Goal: Task Accomplishment & Management: Use online tool/utility

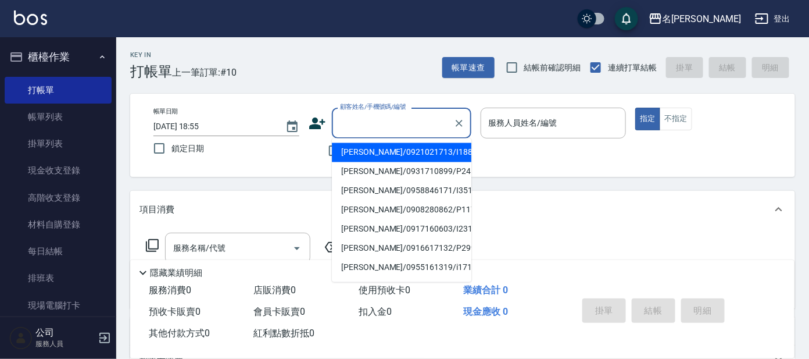
drag, startPoint x: 429, startPoint y: 126, endPoint x: 430, endPoint y: 113, distance: 12.3
click at [430, 123] on input "顧客姓名/手機號碼/編號" at bounding box center [393, 123] width 112 height 20
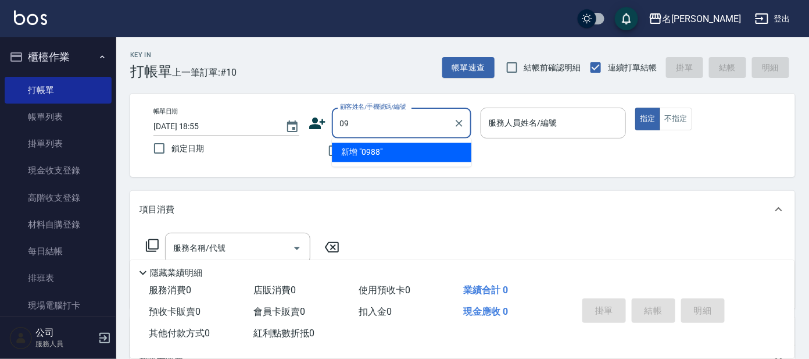
type input "0"
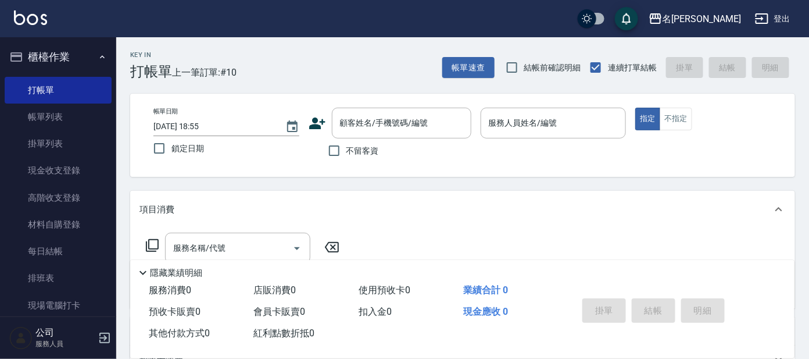
click at [310, 115] on icon at bounding box center [317, 123] width 17 height 17
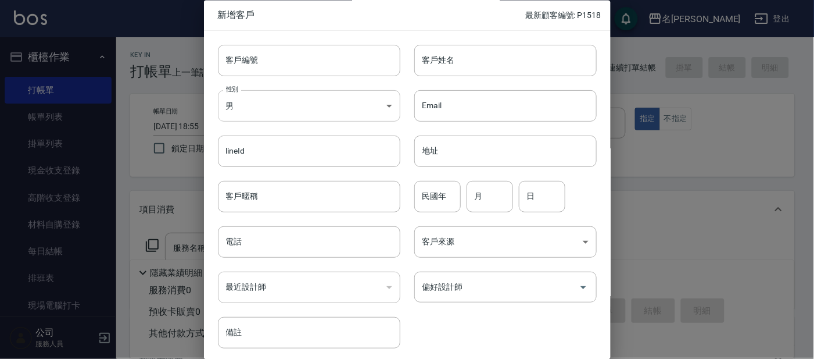
click at [310, 104] on body "名留大龍 登出 櫃檯作業 打帳單 帳單列表 掛單列表 現金收支登錄 高階收支登錄 材料自購登錄 每日結帳 排班表 現場電腦打卡 預約管理 預約管理 單日預約紀…" at bounding box center [407, 283] width 814 height 566
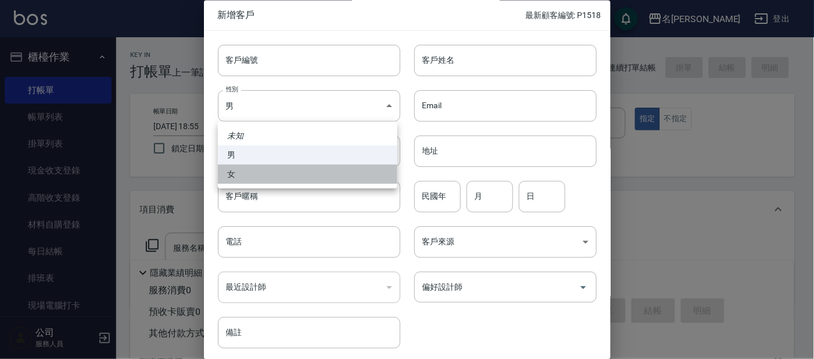
click at [333, 173] on li "女" at bounding box center [308, 174] width 180 height 19
type input "[DEMOGRAPHIC_DATA]"
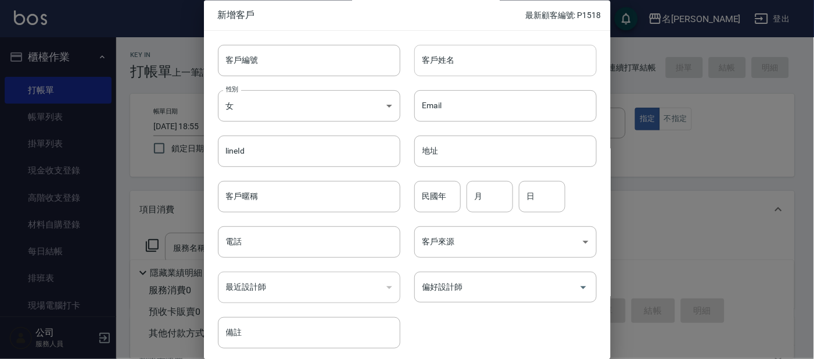
click at [431, 67] on input "客戶姓名" at bounding box center [506, 60] width 183 height 31
click at [462, 59] on input "陳" at bounding box center [506, 60] width 183 height 31
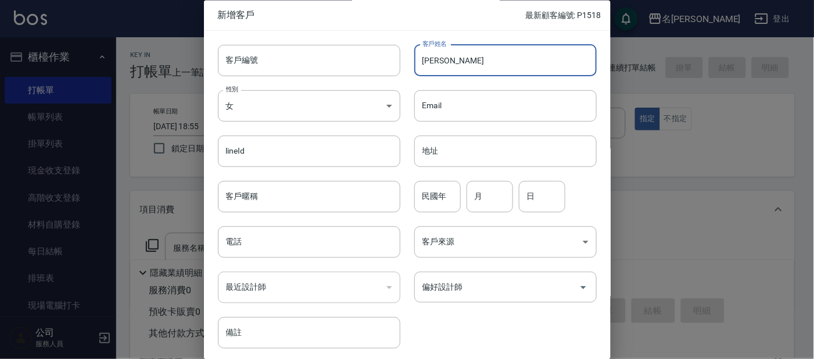
click at [453, 56] on input "[PERSON_NAME]" at bounding box center [506, 60] width 183 height 31
click at [456, 58] on input "[PERSON_NAME]" at bounding box center [506, 60] width 183 height 31
type input "[PERSON_NAME]"
click at [432, 188] on input "民國年" at bounding box center [438, 196] width 47 height 31
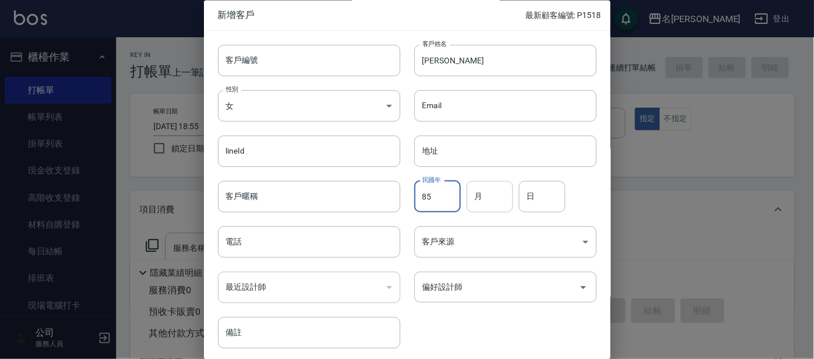
type input "85"
click at [484, 202] on input "月" at bounding box center [490, 196] width 47 height 31
type input "5"
click at [545, 206] on input "日" at bounding box center [542, 196] width 47 height 31
type input "16"
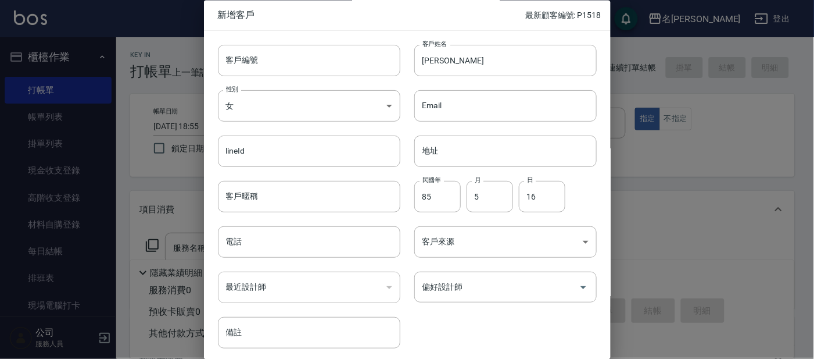
click at [590, 203] on div "民國年 85 民國年 月 5 月 日 16 日" at bounding box center [499, 189] width 197 height 45
click at [333, 238] on input "電話" at bounding box center [309, 242] width 183 height 31
type input "0988596311"
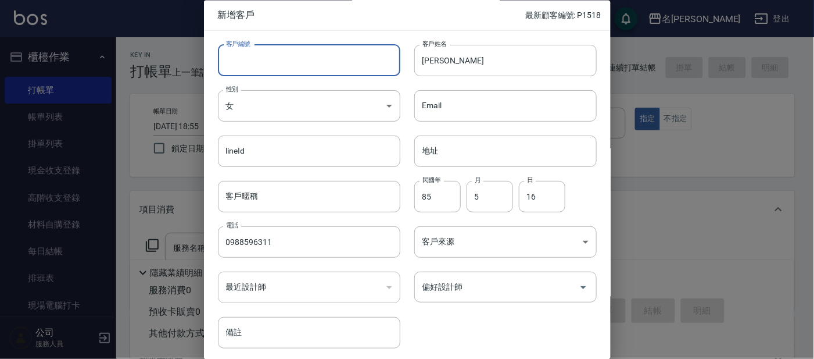
click at [298, 60] on input "客戶編號" at bounding box center [309, 60] width 183 height 31
type input "p"
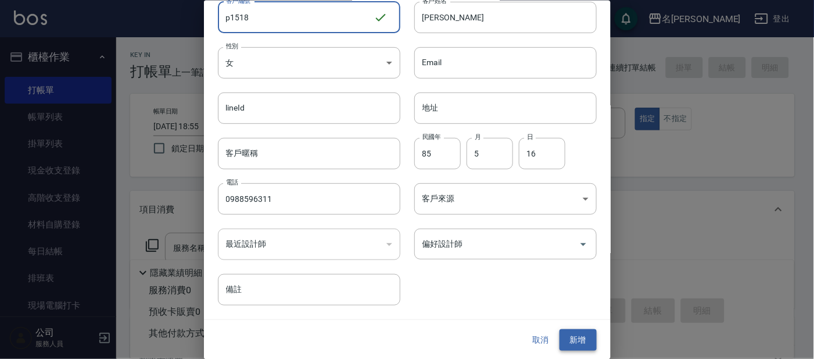
type input "p1518"
click at [575, 344] on button "新增" at bounding box center [578, 340] width 37 height 22
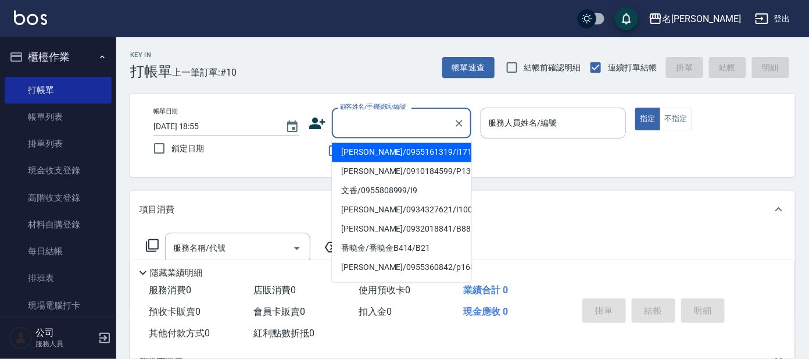
drag, startPoint x: 431, startPoint y: 116, endPoint x: 421, endPoint y: 127, distance: 14.4
click at [431, 117] on input "顧客姓名/手機號碼/編號" at bounding box center [393, 123] width 112 height 20
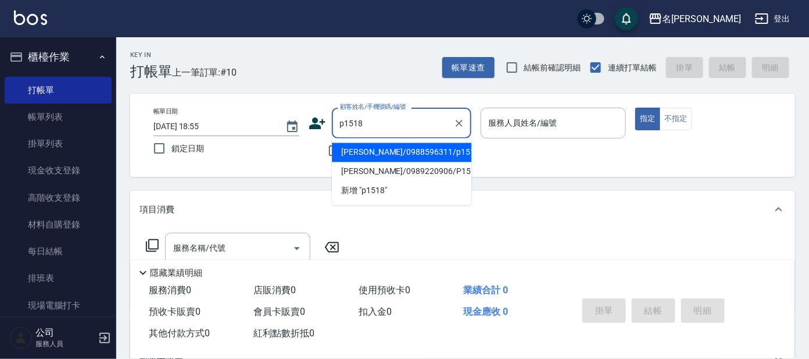
click at [421, 153] on li "[PERSON_NAME]/0988596311/p1518" at bounding box center [402, 152] width 140 height 19
type input "[PERSON_NAME]/0988596311/p1518"
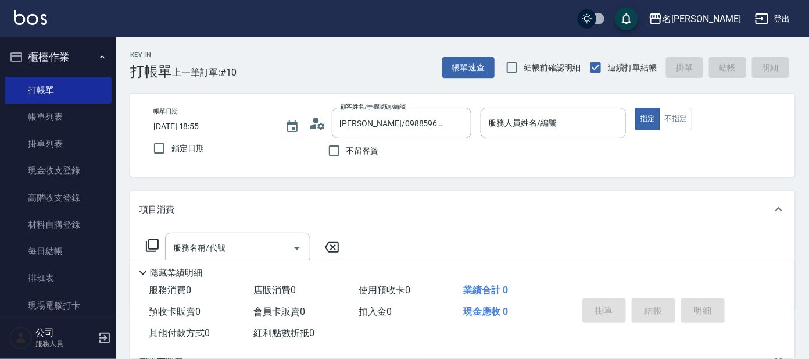
click at [313, 119] on circle at bounding box center [316, 120] width 6 height 6
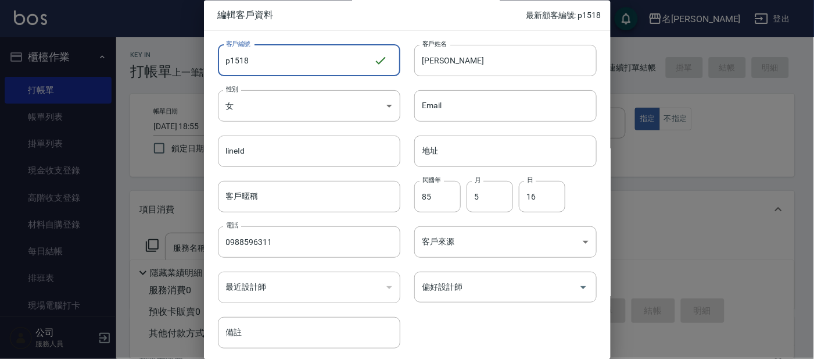
click at [286, 60] on input "p1518" at bounding box center [296, 60] width 156 height 31
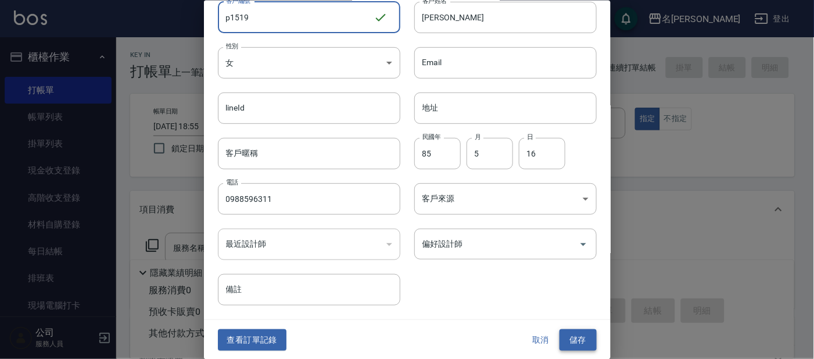
type input "p1519"
click at [576, 334] on button "儲存" at bounding box center [578, 340] width 37 height 22
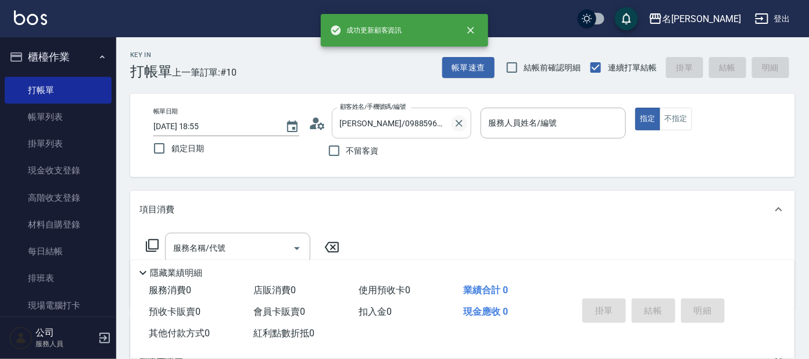
click at [456, 121] on icon "Clear" at bounding box center [459, 123] width 12 height 12
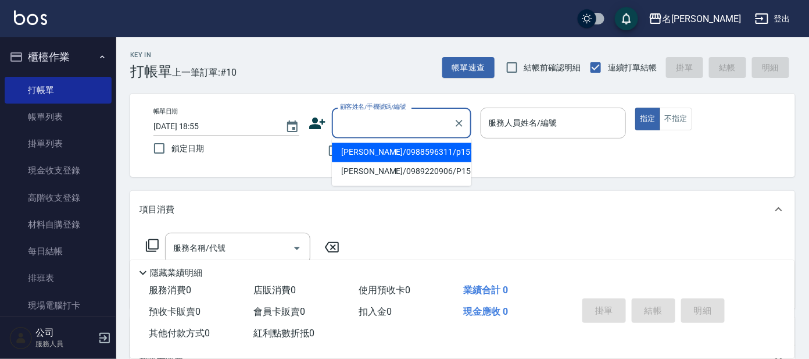
click at [413, 126] on input "顧客姓名/手機號碼/編號" at bounding box center [393, 123] width 112 height 20
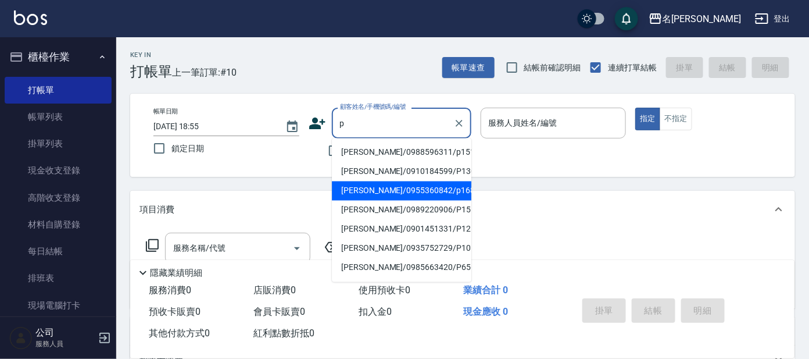
drag, startPoint x: 405, startPoint y: 120, endPoint x: 420, endPoint y: 154, distance: 37.0
click at [420, 155] on body "名留大龍 登出 櫃檯作業 打帳單 帳單列表 掛單列表 現金收支登錄 高階收支登錄 材料自購登錄 每日結帳 排班表 現場電腦打卡 預約管理 預約管理 單日預約紀…" at bounding box center [404, 283] width 809 height 566
click at [420, 153] on li "[PERSON_NAME]/0988596311/p1519" at bounding box center [402, 152] width 140 height 19
type input "[PERSON_NAME]/0988596311/p1519"
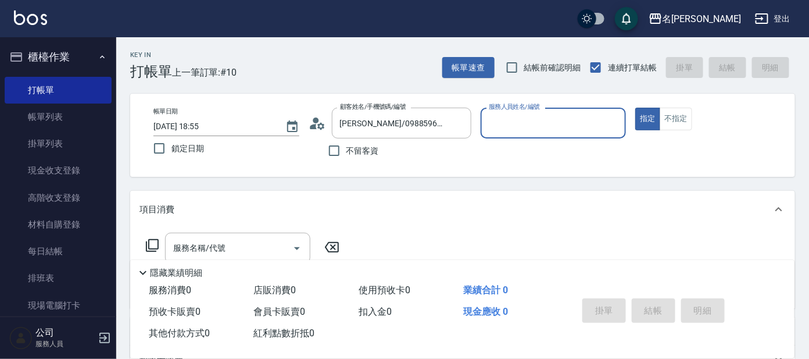
click at [420, 153] on div "不留客資" at bounding box center [390, 150] width 163 height 24
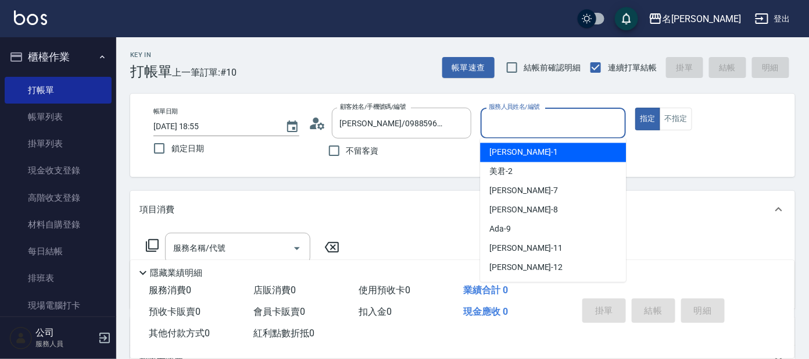
click at [535, 123] on input "服務人員姓名/編號" at bounding box center [553, 123] width 135 height 20
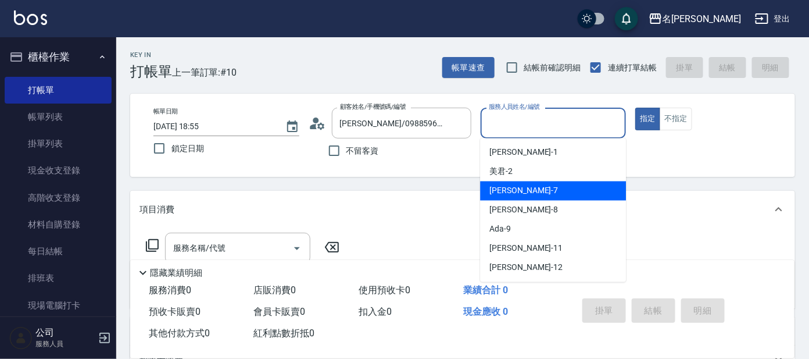
click at [549, 181] on div "[PERSON_NAME] -7" at bounding box center [553, 190] width 146 height 19
type input "[PERSON_NAME]-7"
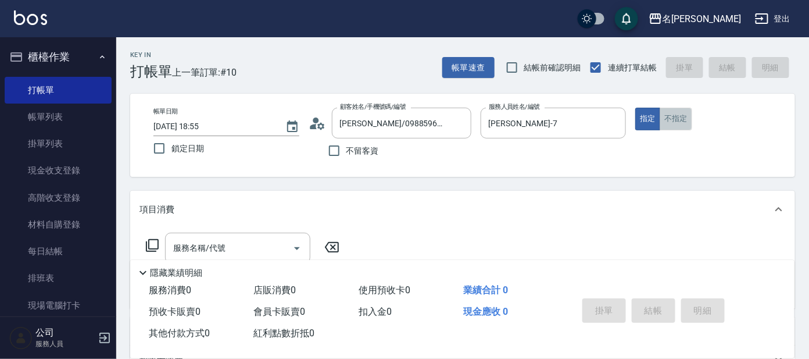
click at [681, 119] on button "不指定" at bounding box center [676, 119] width 33 height 23
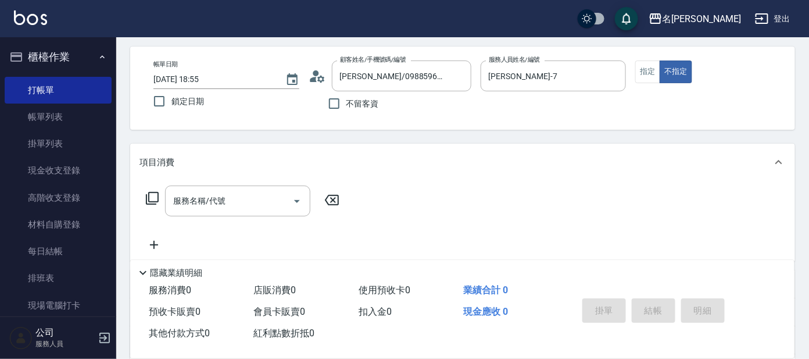
scroll to position [72, 0]
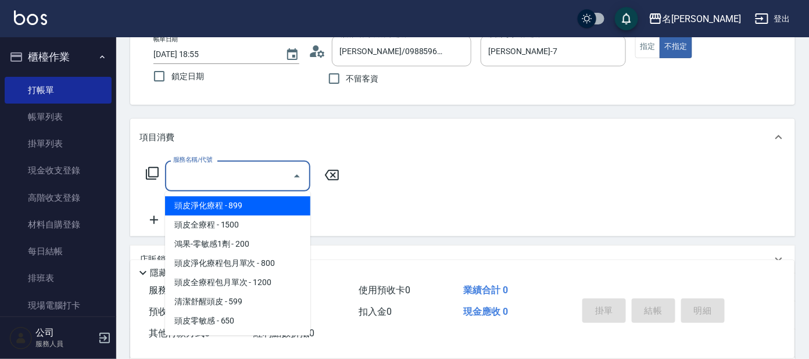
click at [210, 176] on input "服務名稱/代號" at bounding box center [228, 176] width 117 height 20
click at [228, 200] on span "頭皮淨化療程 - 899" at bounding box center [237, 206] width 145 height 19
type input "頭皮淨化療程(101)"
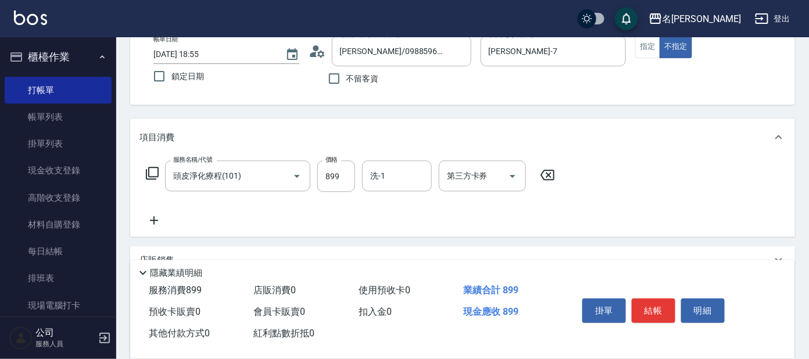
click at [158, 170] on icon at bounding box center [152, 173] width 13 height 13
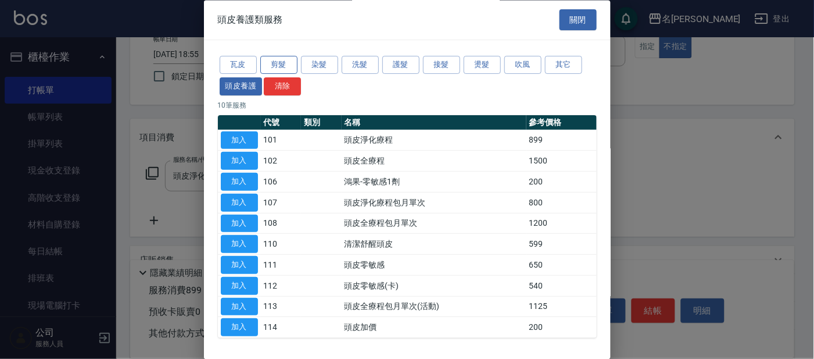
click at [277, 58] on button "剪髮" at bounding box center [278, 65] width 37 height 18
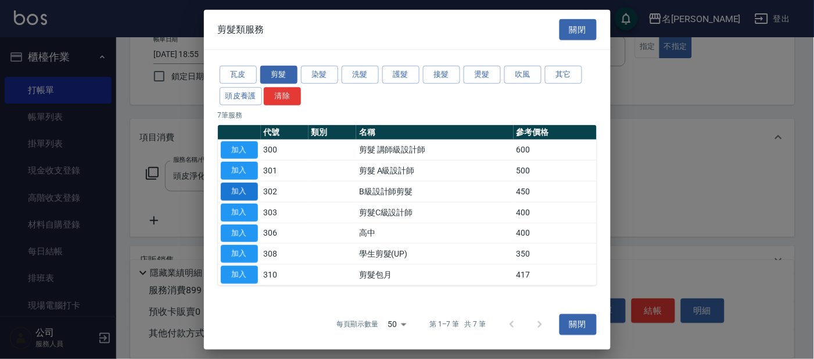
click at [251, 191] on button "加入" at bounding box center [239, 192] width 37 height 18
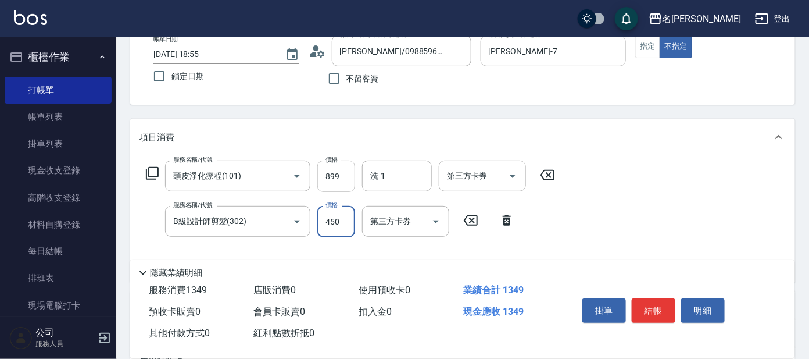
click at [323, 180] on input "899" at bounding box center [336, 175] width 38 height 31
click at [340, 172] on input "899" at bounding box center [336, 175] width 38 height 31
type input "799"
click at [416, 179] on input "洗-1" at bounding box center [396, 176] width 59 height 20
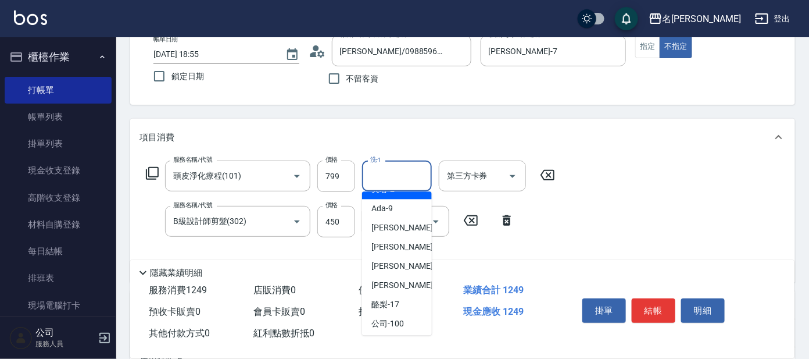
scroll to position [96, 0]
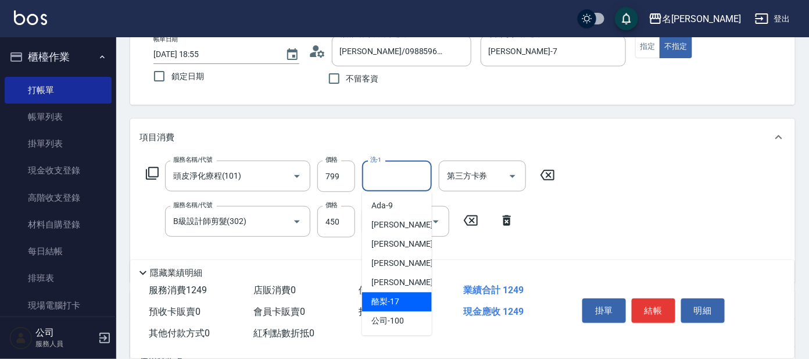
click at [401, 293] on div "酪梨 -17" at bounding box center [397, 301] width 70 height 19
type input "酪梨-17"
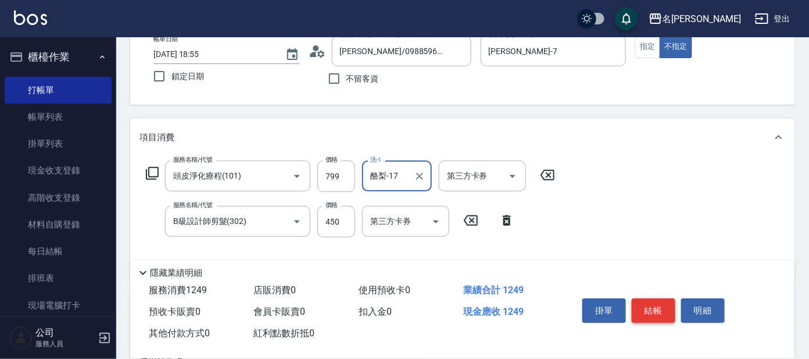
click at [652, 303] on button "結帳" at bounding box center [654, 310] width 44 height 24
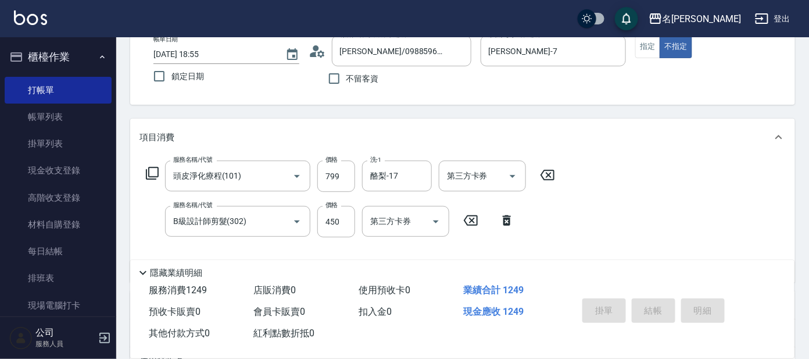
type input "[DATE] 19:32"
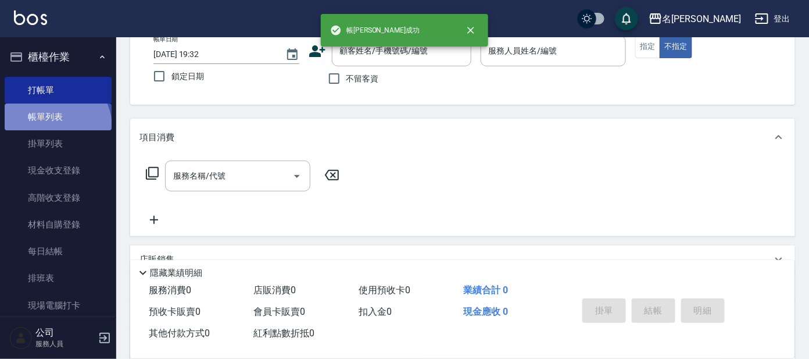
click at [52, 127] on link "帳單列表" at bounding box center [58, 116] width 107 height 27
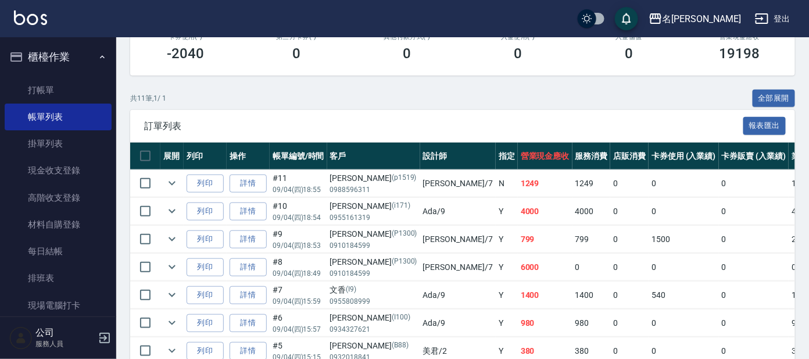
scroll to position [217, 0]
